Goal: Use online tool/utility: Utilize a website feature to perform a specific function

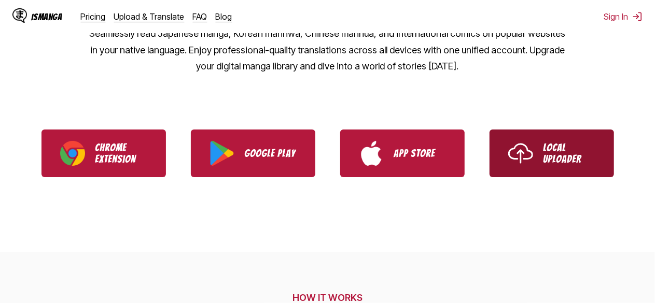
click at [574, 171] on link "Local Uploader" at bounding box center [551, 154] width 124 height 48
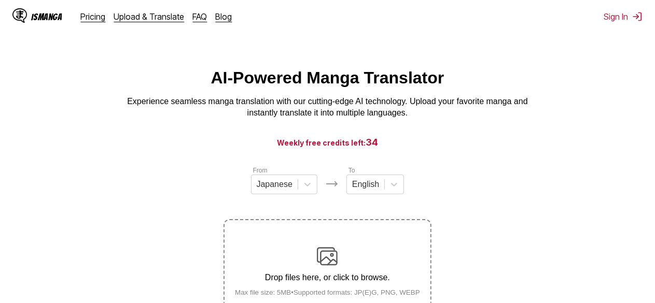
click at [385, 269] on div "Drop files here, or click to browse. Max file size: 5MB • Supported formats: JP…" at bounding box center [327, 271] width 202 height 50
click at [0, 0] on input "Drop files here, or click to browse. Max file size: 5MB • Supported formats: JP…" at bounding box center [0, 0] width 0 height 0
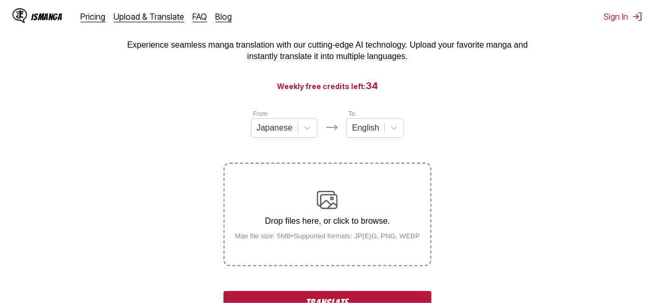
scroll to position [57, 0]
click at [349, 213] on div "Drop files here, or click to browse. Max file size: 5MB • Supported formats: JP…" at bounding box center [327, 214] width 202 height 50
click at [0, 0] on input "Drop files here, or click to browse. Max file size: 5MB • Supported formats: JP…" at bounding box center [0, 0] width 0 height 0
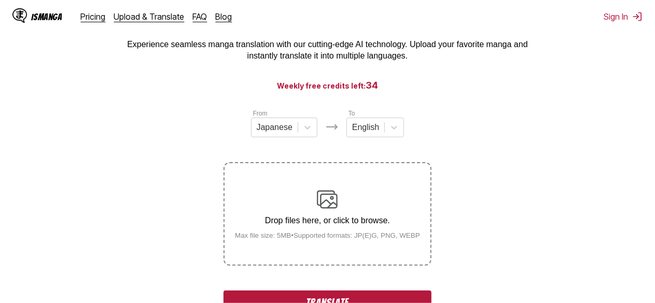
scroll to position [160, 0]
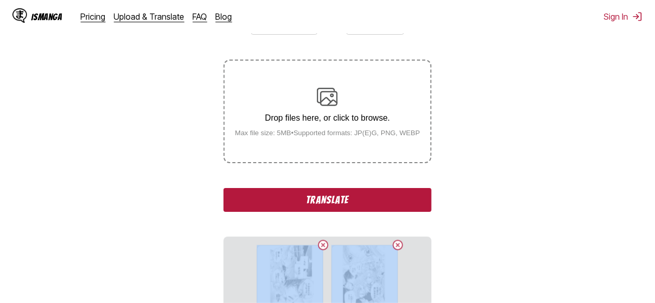
drag, startPoint x: 460, startPoint y: 243, endPoint x: 468, endPoint y: 183, distance: 60.1
click at [468, 183] on section "From Japanese To English Drop files here, or click to browse. Max file size: 5M…" at bounding box center [327, 225] width 638 height 438
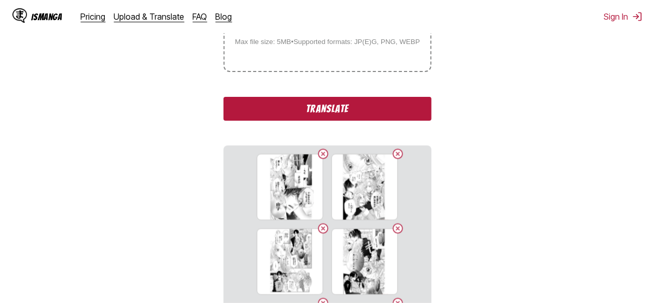
scroll to position [248, 0]
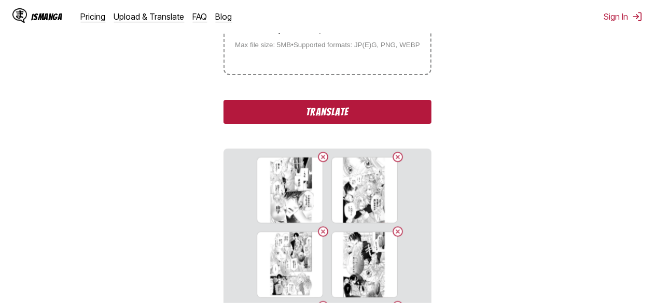
click at [392, 105] on button "Translate" at bounding box center [326, 112] width 207 height 24
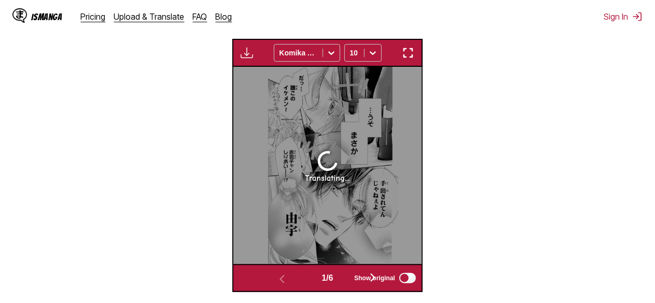
scroll to position [345, 0]
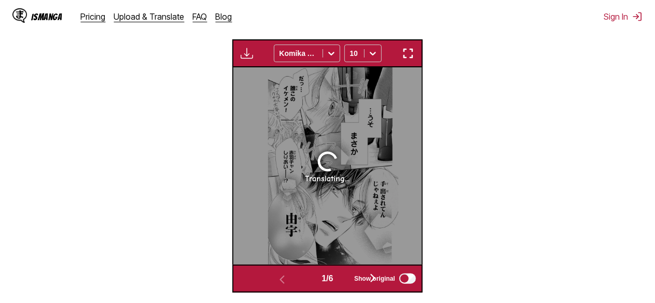
click at [446, 161] on section "From Japanese To English Drop files here, or click to browse. Max file size: 5M…" at bounding box center [327, 56] width 638 height 473
click at [409, 52] on img "button" at bounding box center [408, 53] width 12 height 12
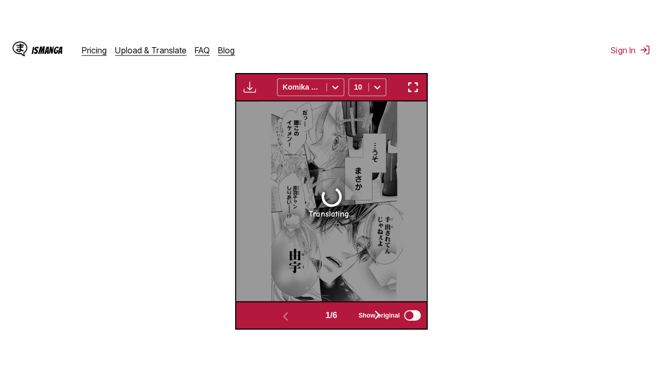
scroll to position [127, 0]
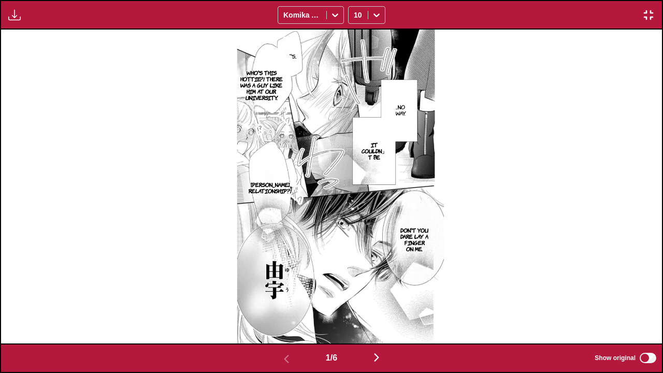
click at [281, 283] on img at bounding box center [331, 187] width 225 height 314
click at [386, 303] on button "button" at bounding box center [377, 358] width 62 height 15
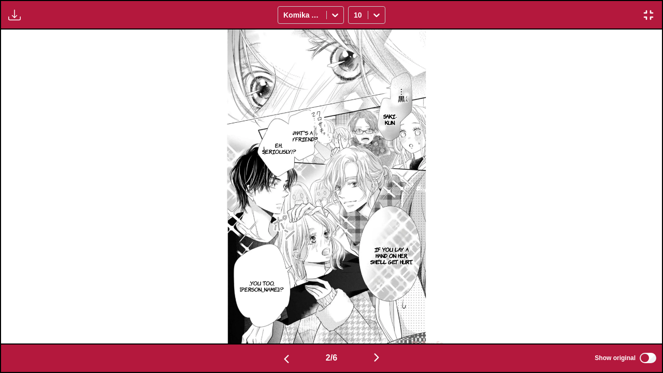
click at [404, 94] on img at bounding box center [331, 187] width 225 height 314
click at [649, 13] on img "button" at bounding box center [649, 15] width 12 height 12
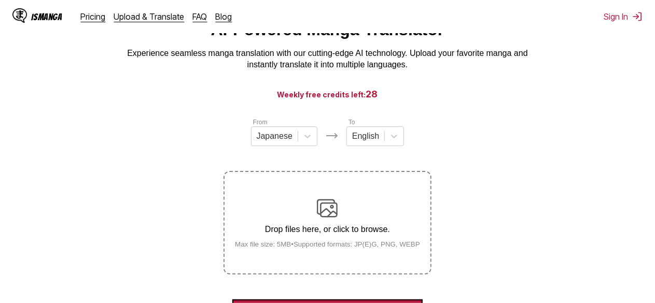
scroll to position [47, 0]
